Goal: Find specific page/section: Find specific page/section

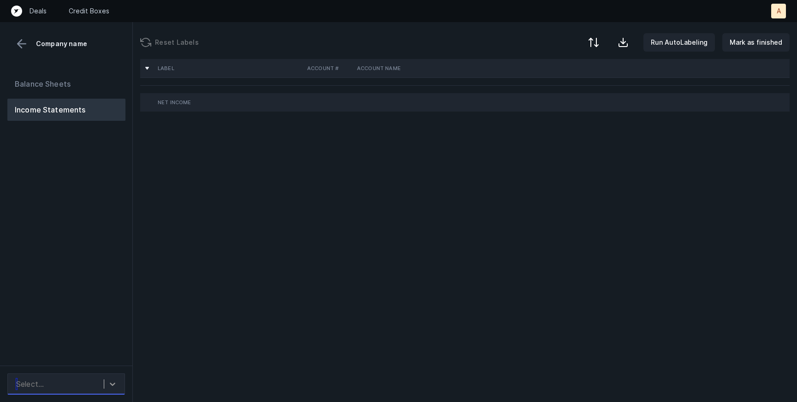
click at [117, 384] on div at bounding box center [112, 384] width 17 height 17
click at [163, 355] on div "Label Account # Account Name Net Income" at bounding box center [465, 230] width 664 height 343
